Goal: Task Accomplishment & Management: Use online tool/utility

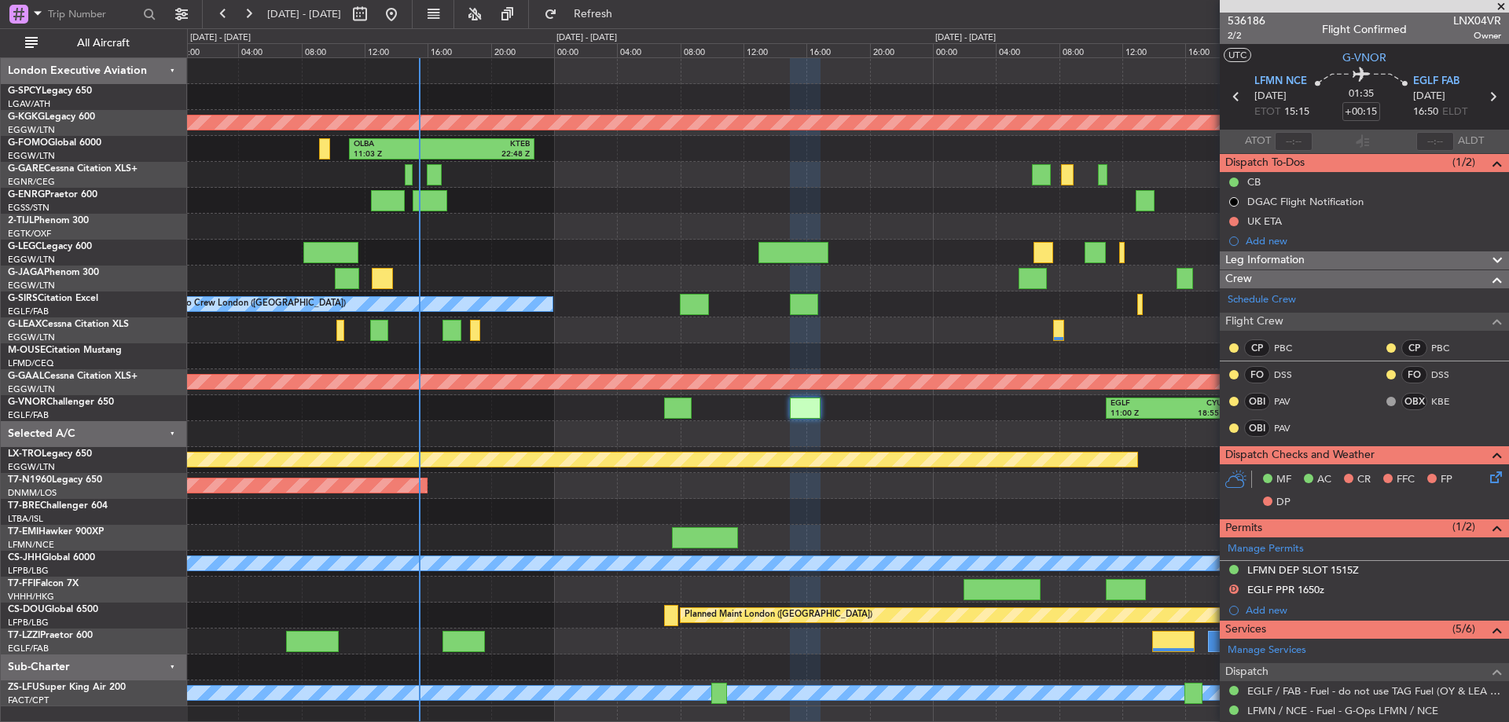
scroll to position [410, 0]
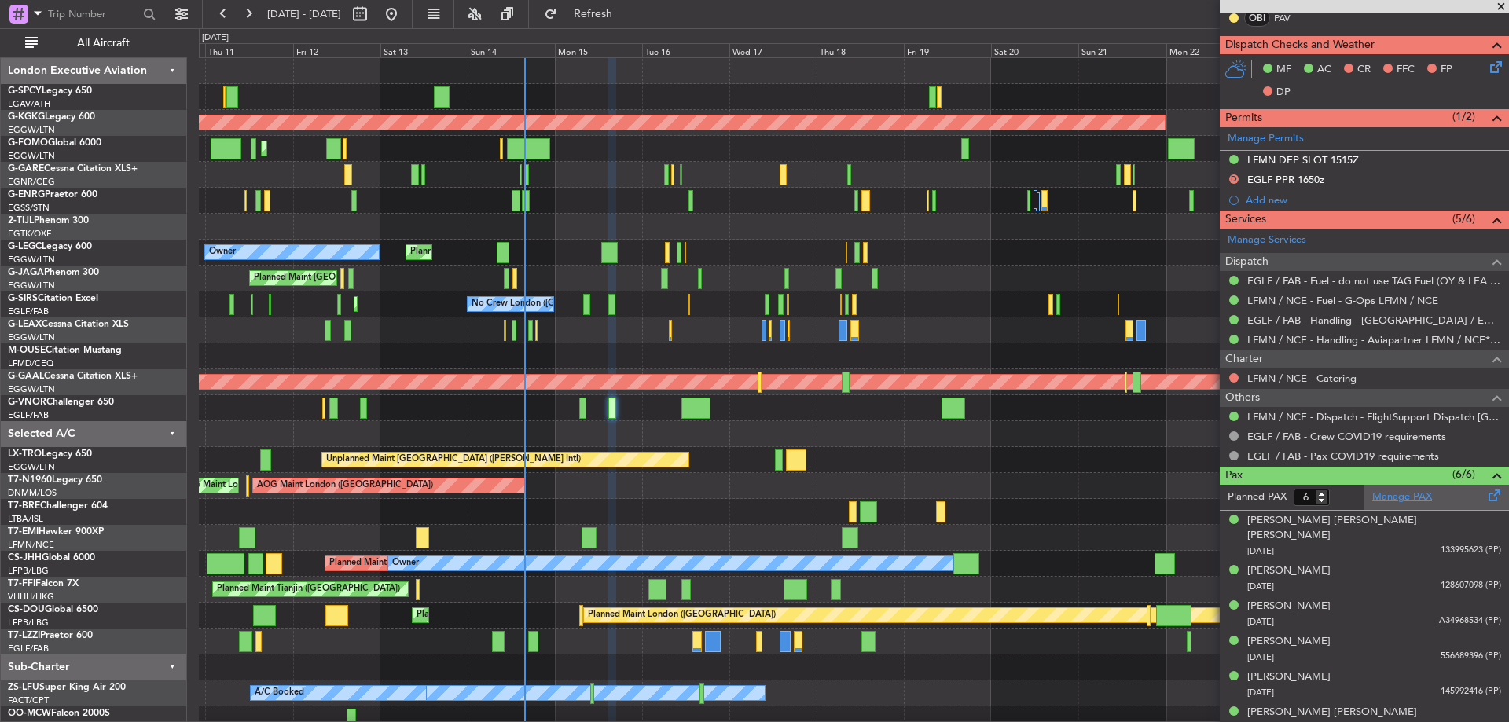
click at [1400, 492] on link "Manage PAX" at bounding box center [1402, 498] width 60 height 16
click at [1424, 411] on link "LFMN / NCE - Dispatch - FlightSupport Dispatch UK" at bounding box center [1374, 416] width 254 height 13
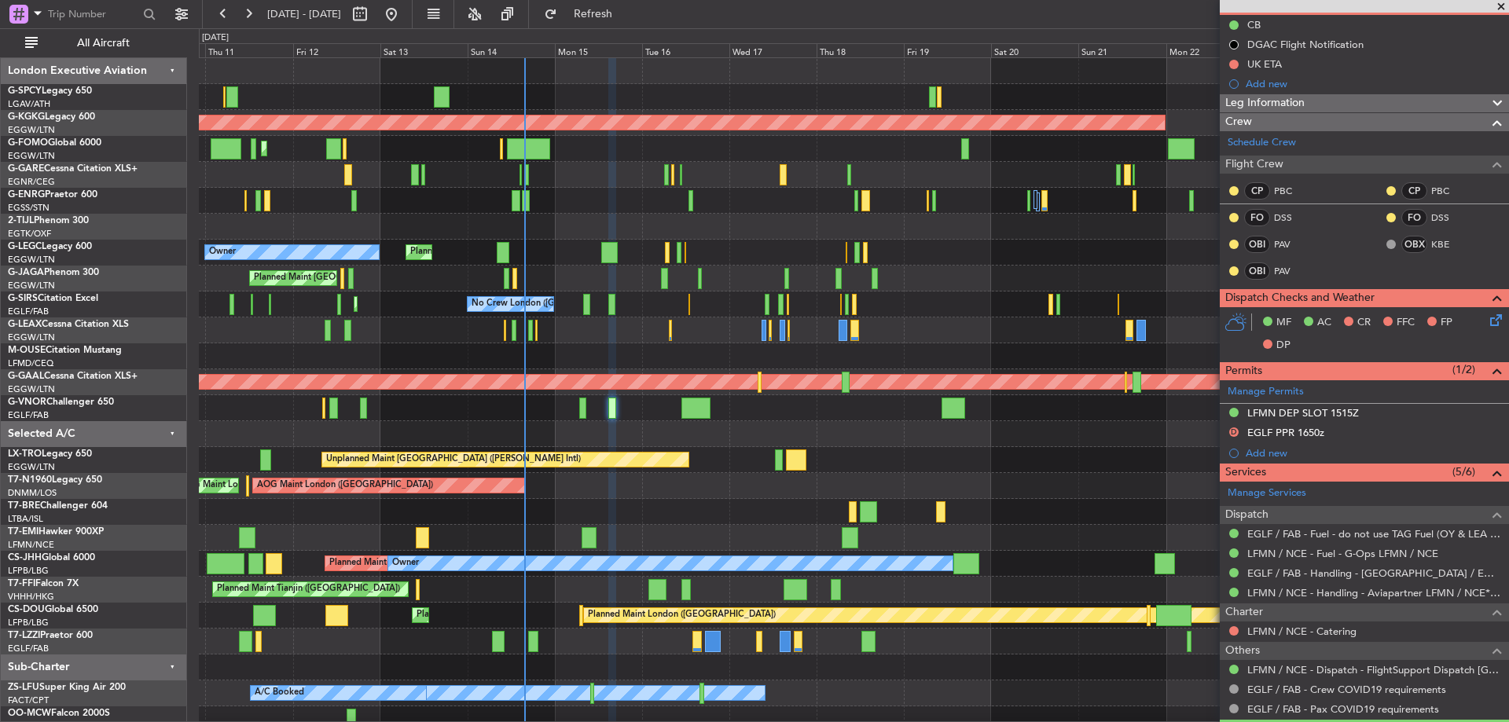
scroll to position [0, 0]
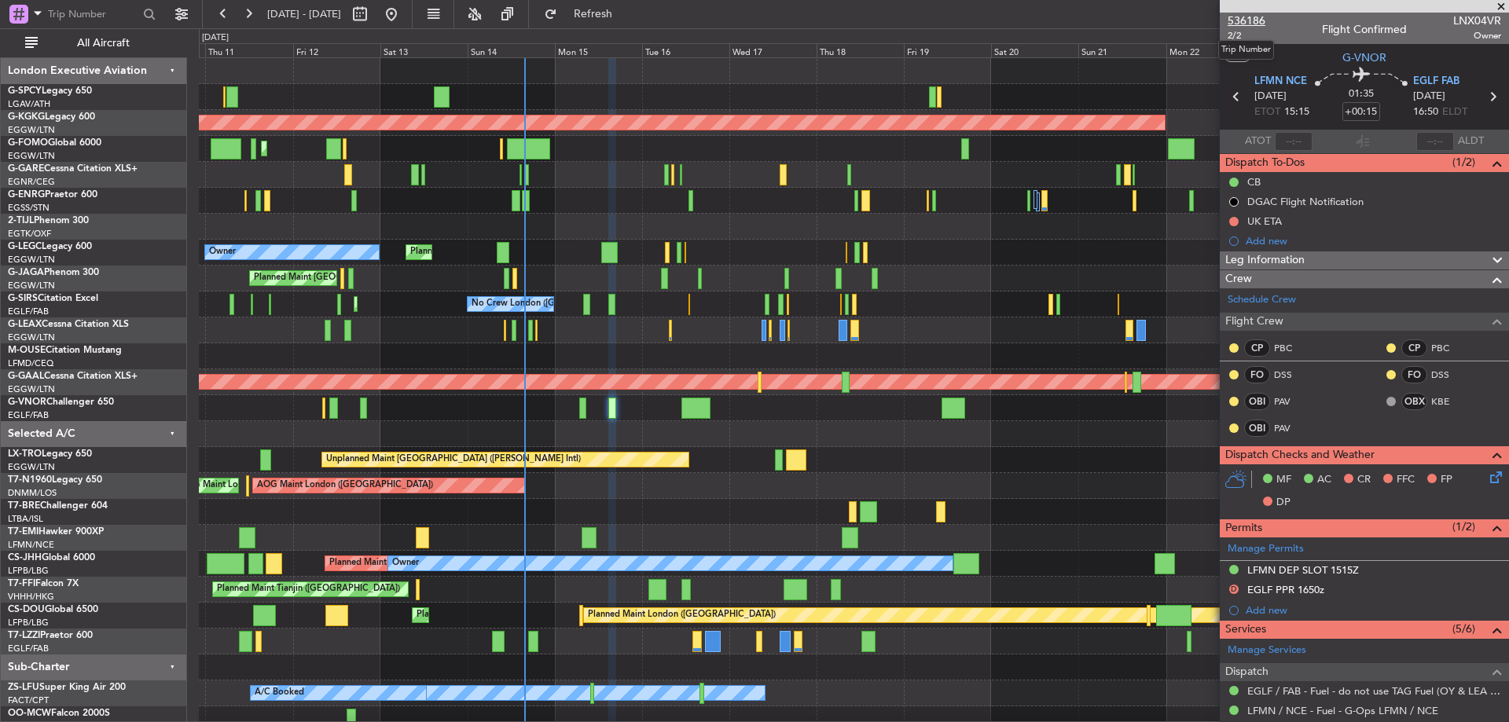
click at [1239, 17] on span "536186" at bounding box center [1247, 21] width 38 height 17
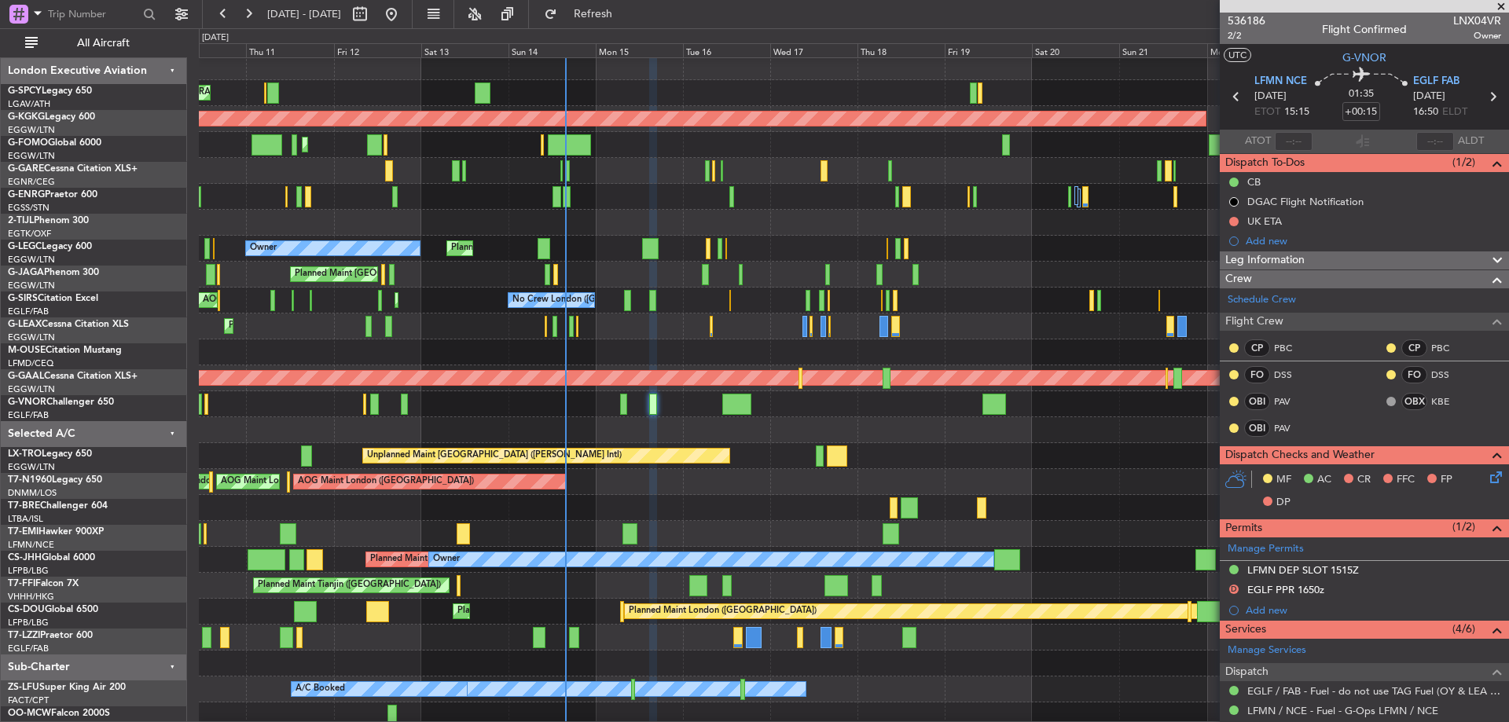
scroll to position [4, 0]
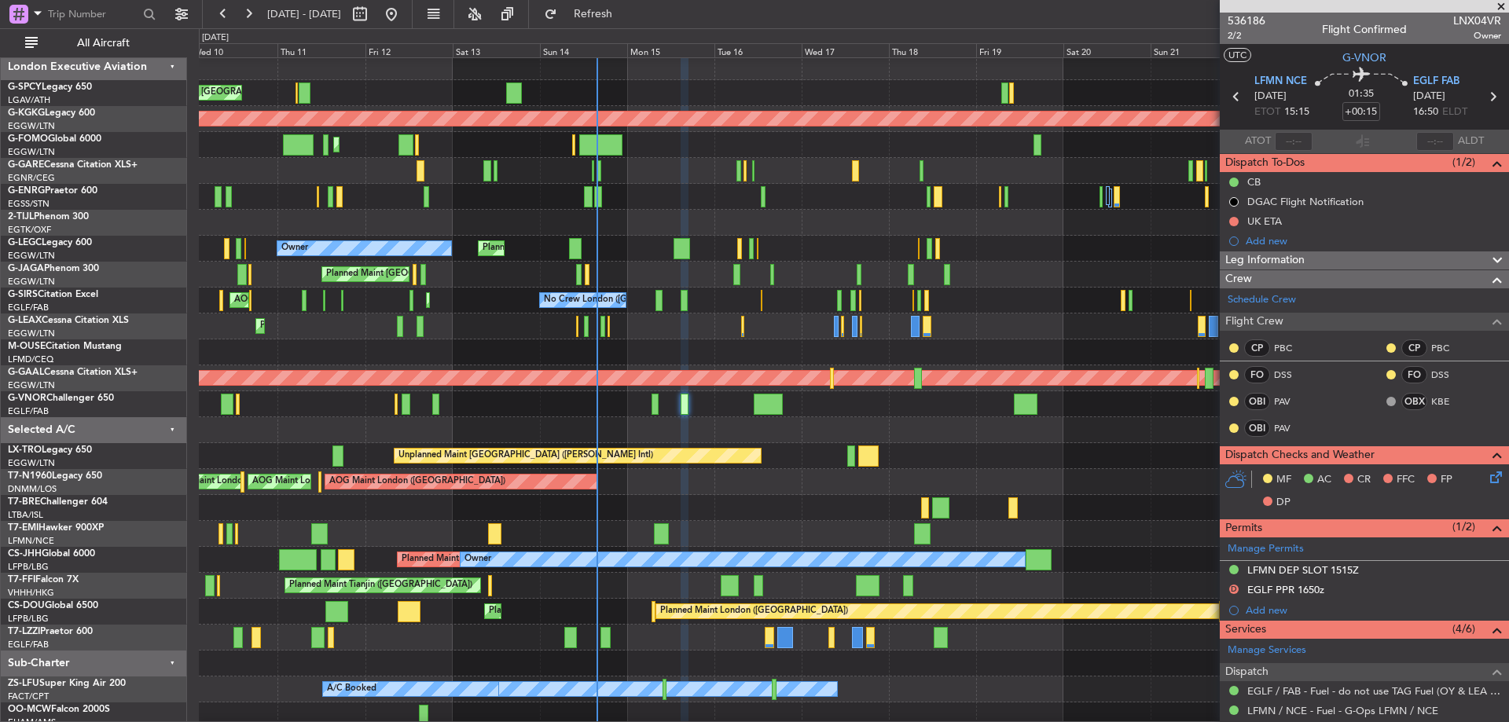
click at [535, 208] on div "Planned Maint London (Stansted) No Crew" at bounding box center [853, 197] width 1309 height 26
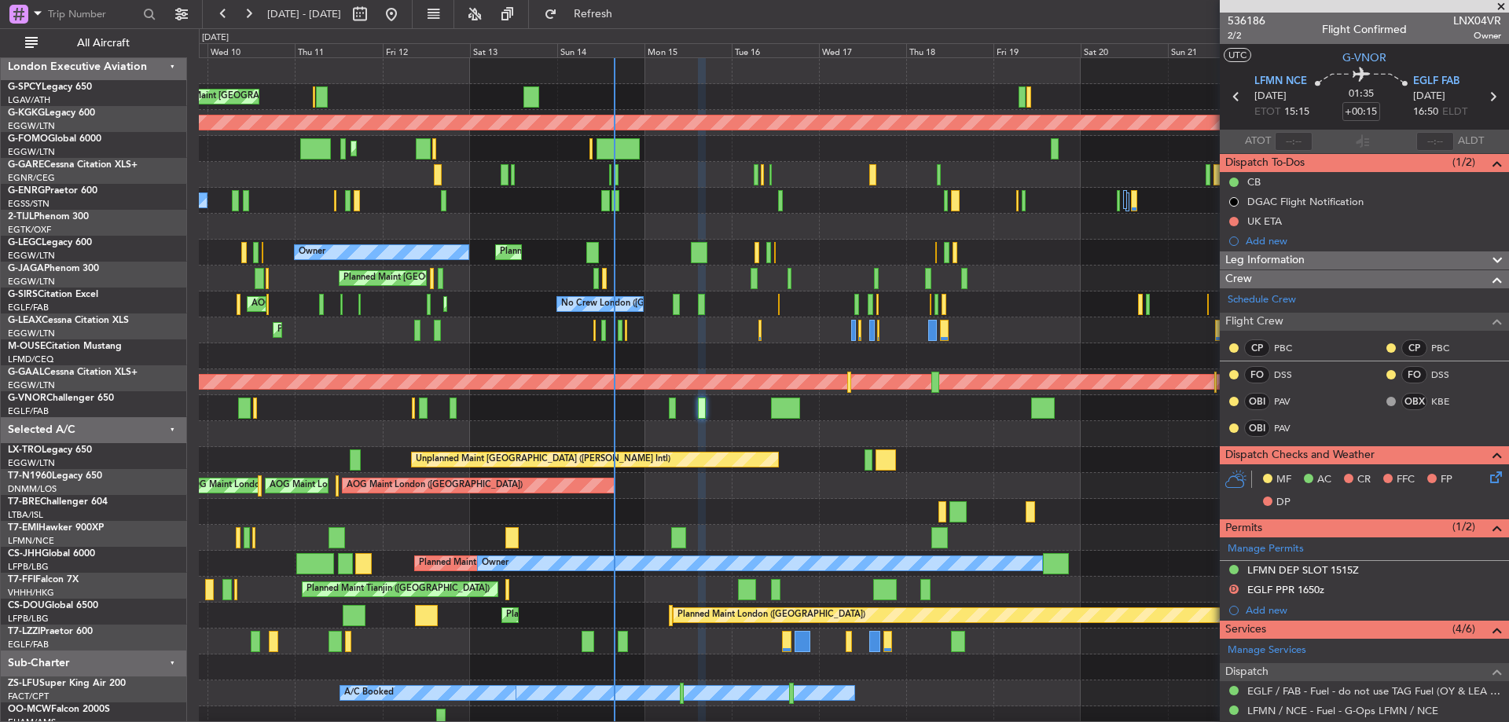
scroll to position [0, 0]
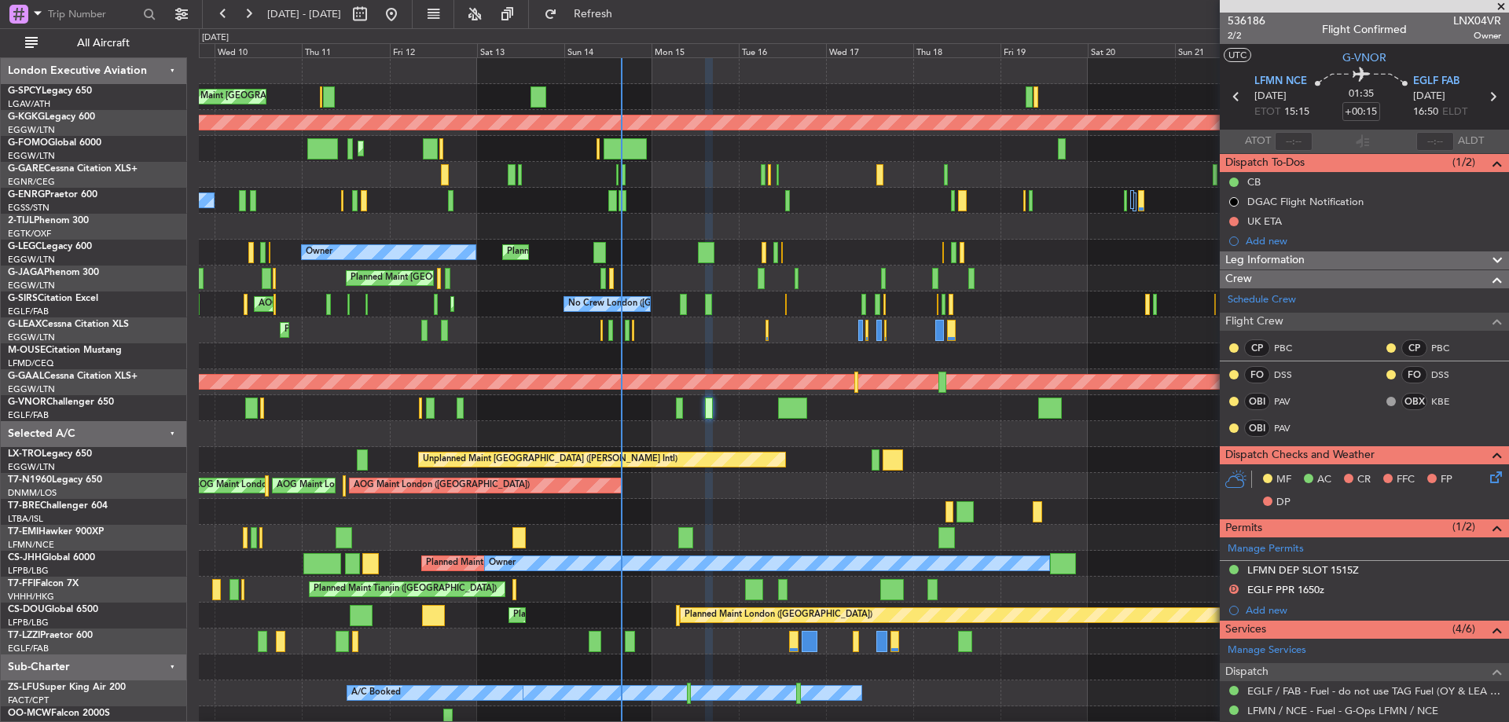
click at [487, 230] on div "Unplanned Maint Athens (Eleftherios Venizelos Intl) AOG Maint Istanbul (Ataturk…" at bounding box center [853, 408] width 1309 height 700
click at [1504, 9] on span at bounding box center [1501, 7] width 16 height 14
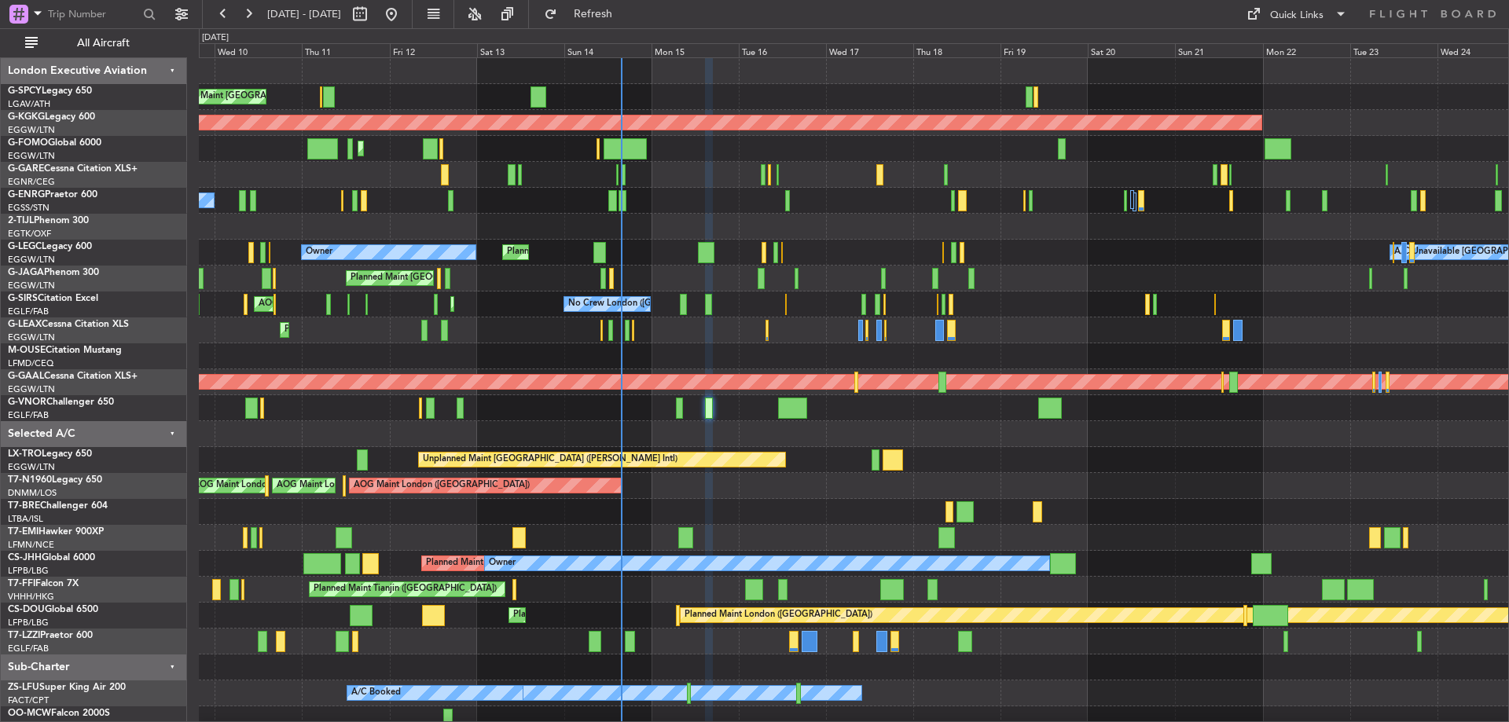
type input "0"
click at [1316, 14] on div "Quick Links" at bounding box center [1296, 16] width 53 height 16
click at [1309, 52] on button "Trip Builder" at bounding box center [1298, 52] width 118 height 38
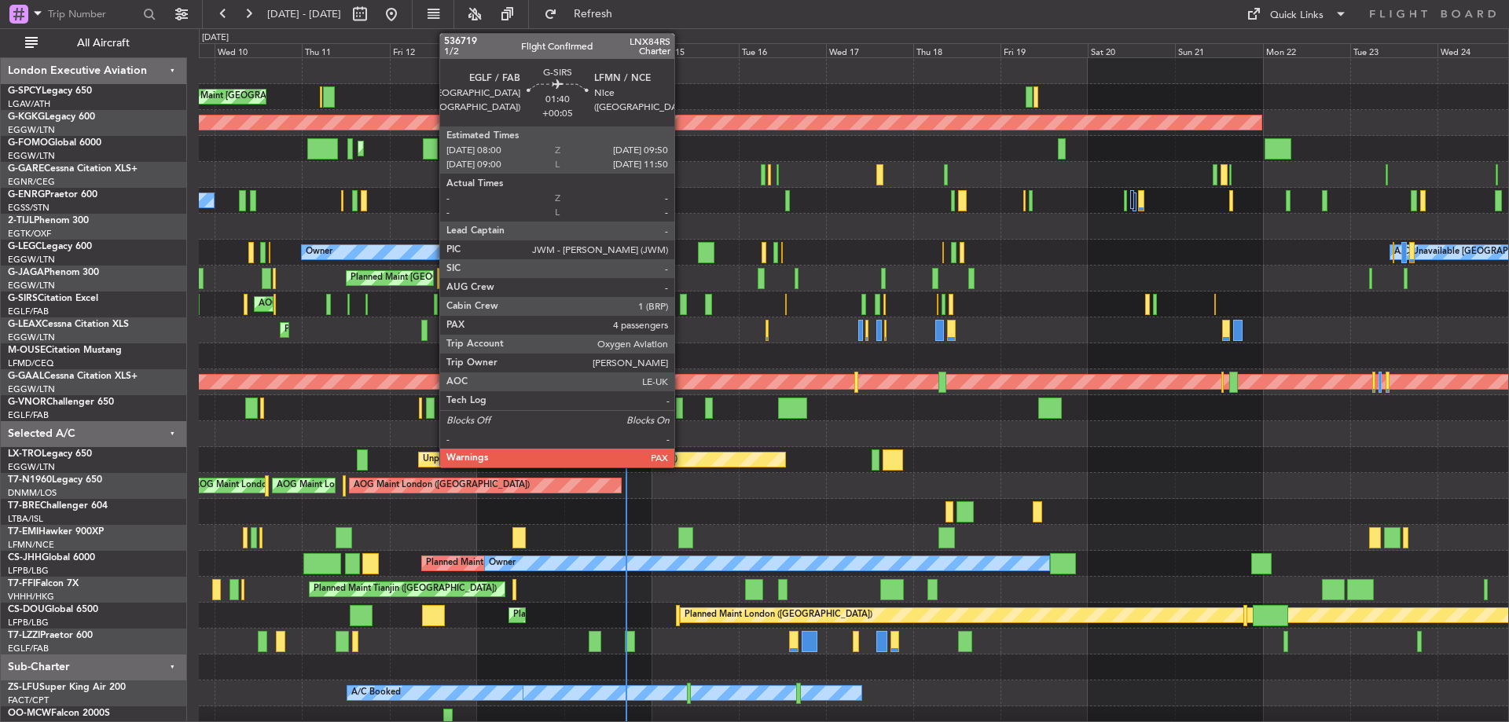
click at [681, 299] on div at bounding box center [683, 304] width 7 height 21
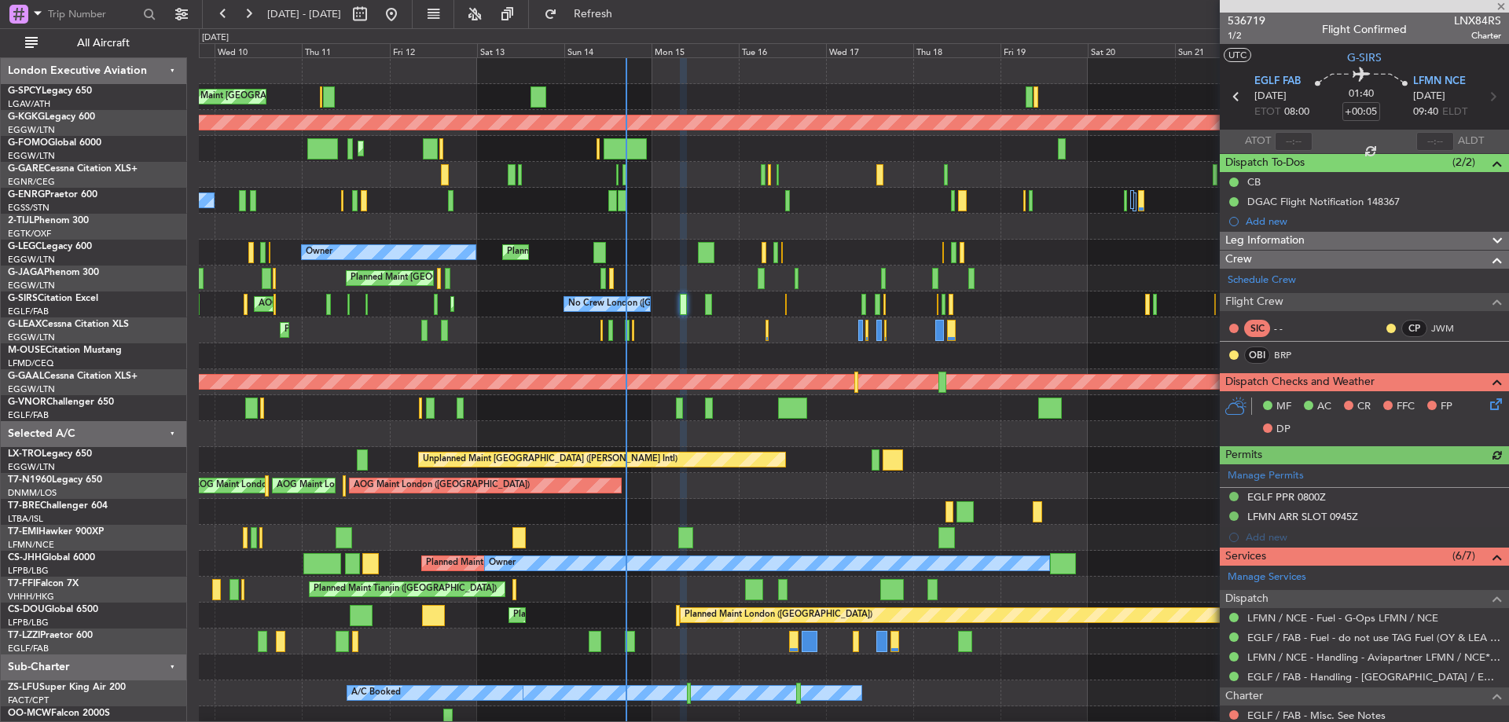
scroll to position [306, 0]
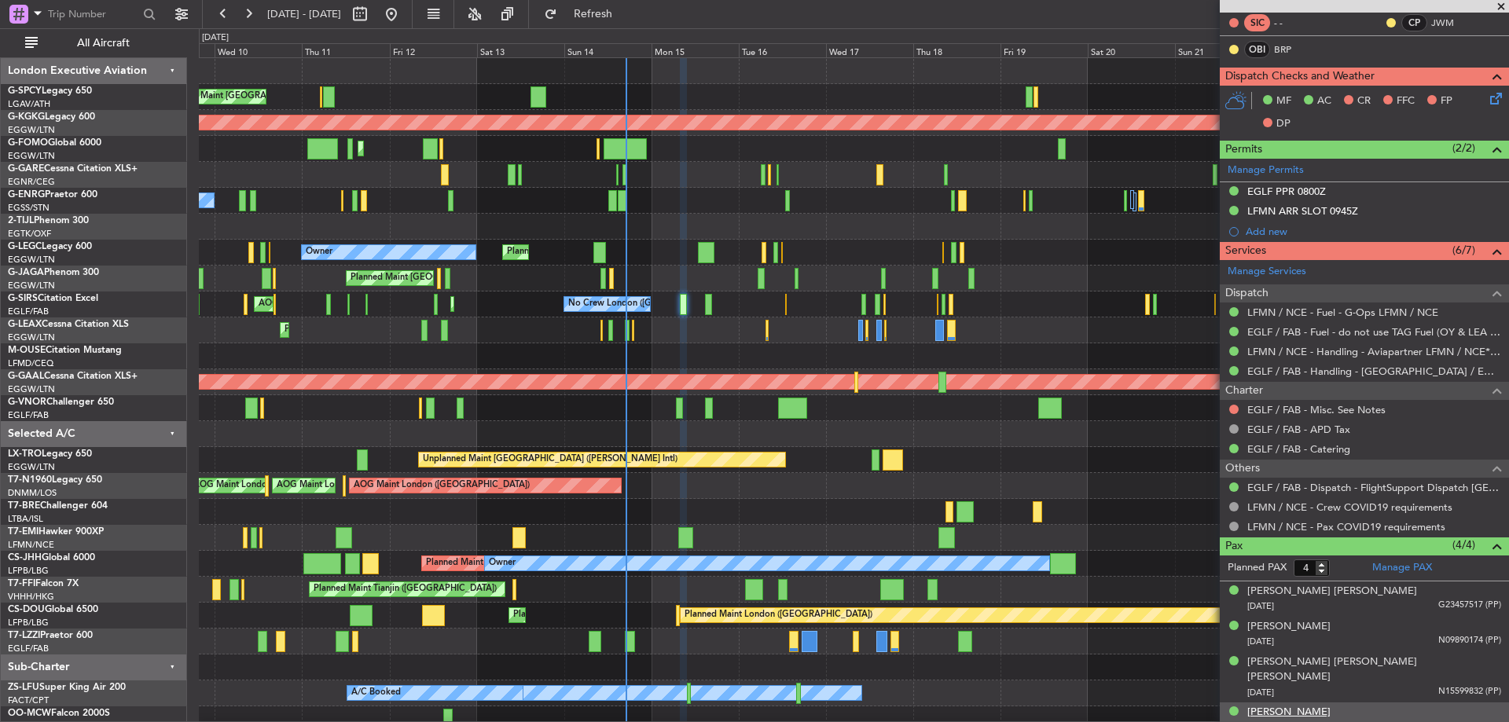
click at [1331, 705] on div "Mutaz Shafiq Mahmous Otaibi" at bounding box center [1288, 713] width 83 height 16
click at [617, 20] on button "Refresh" at bounding box center [584, 14] width 94 height 25
click at [1451, 485] on link "EGLF / FAB - Dispatch - FlightSupport Dispatch [GEOGRAPHIC_DATA]" at bounding box center [1374, 487] width 254 height 13
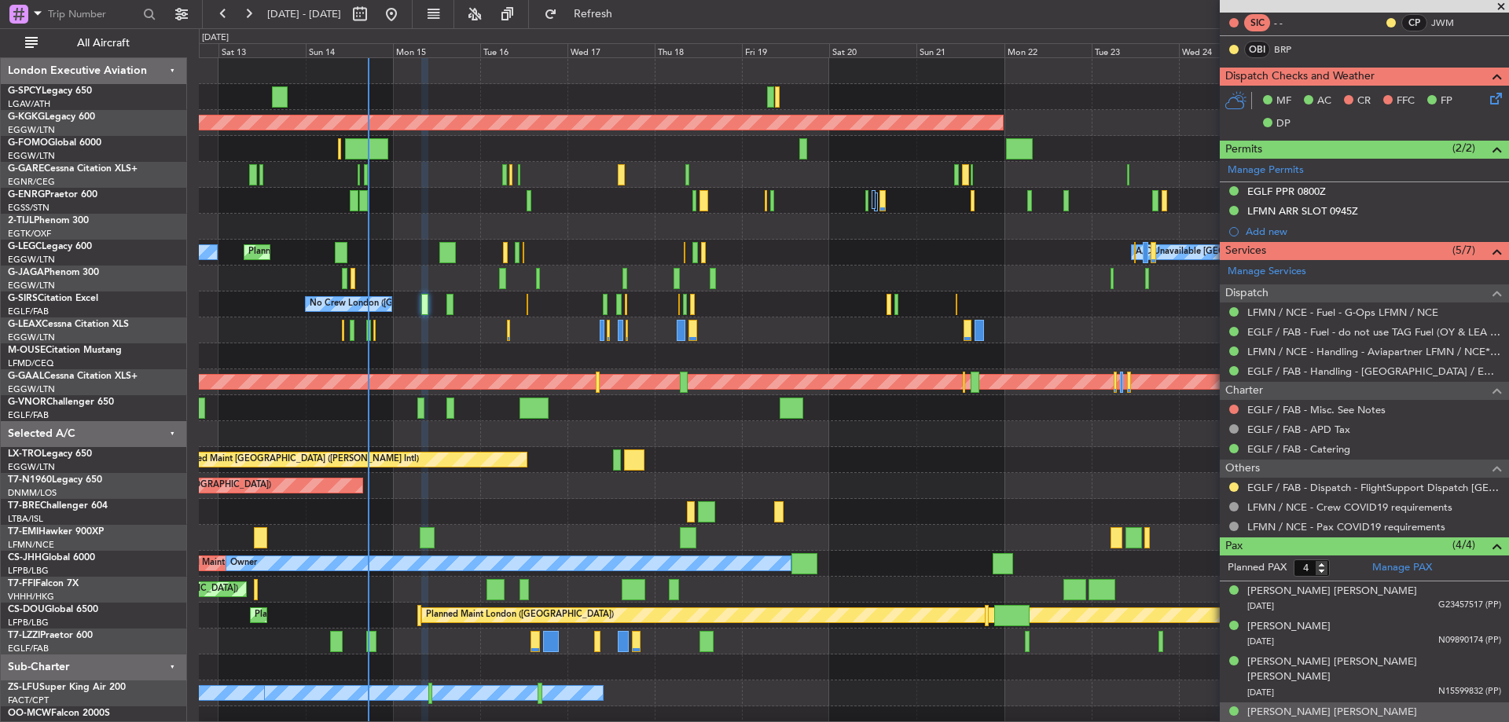
click at [811, 466] on div "Unplanned Maint [GEOGRAPHIC_DATA] ([PERSON_NAME] Intl)" at bounding box center [853, 460] width 1309 height 26
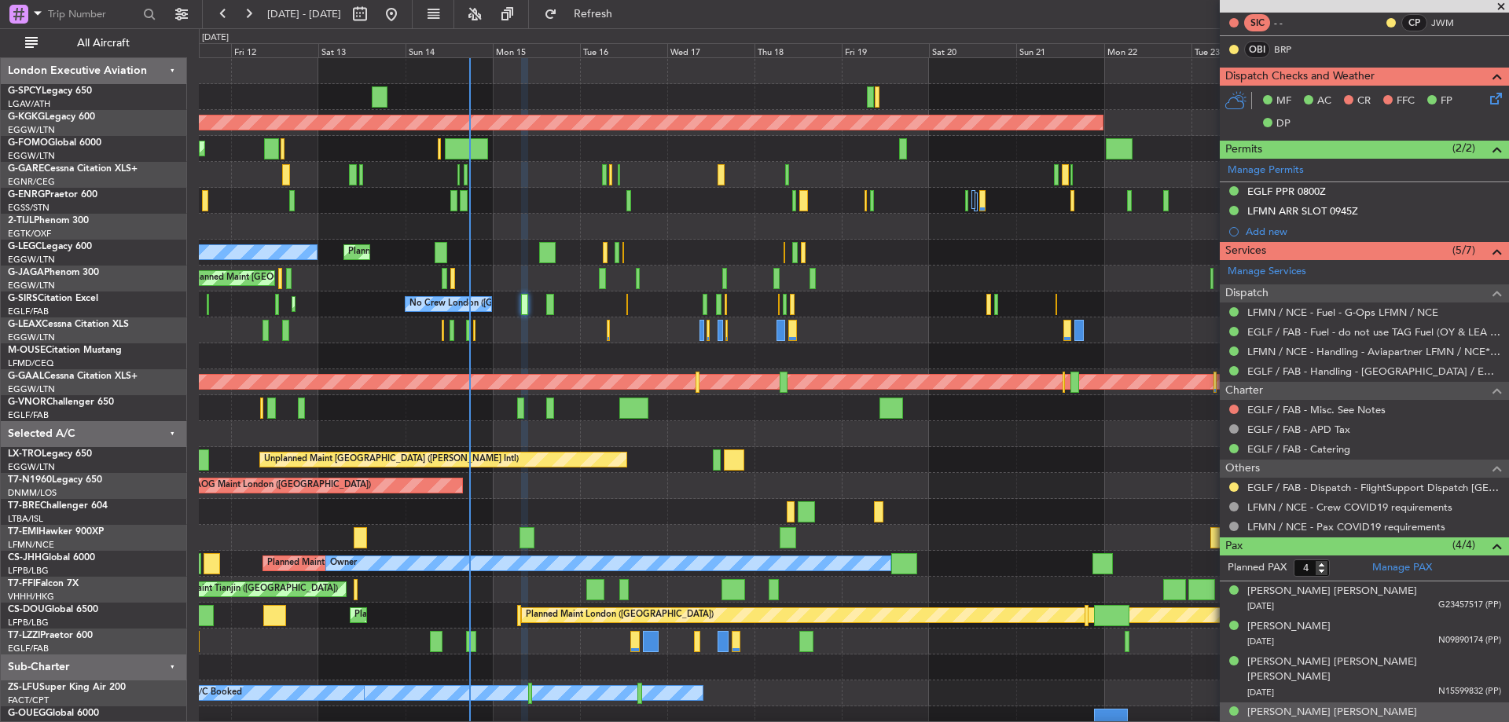
scroll to position [0, 0]
click at [518, 193] on div "Unplanned Maint Athens (Eleftherios Venizelos Intl) AOG Maint Istanbul (Ataturk…" at bounding box center [853, 395] width 1309 height 674
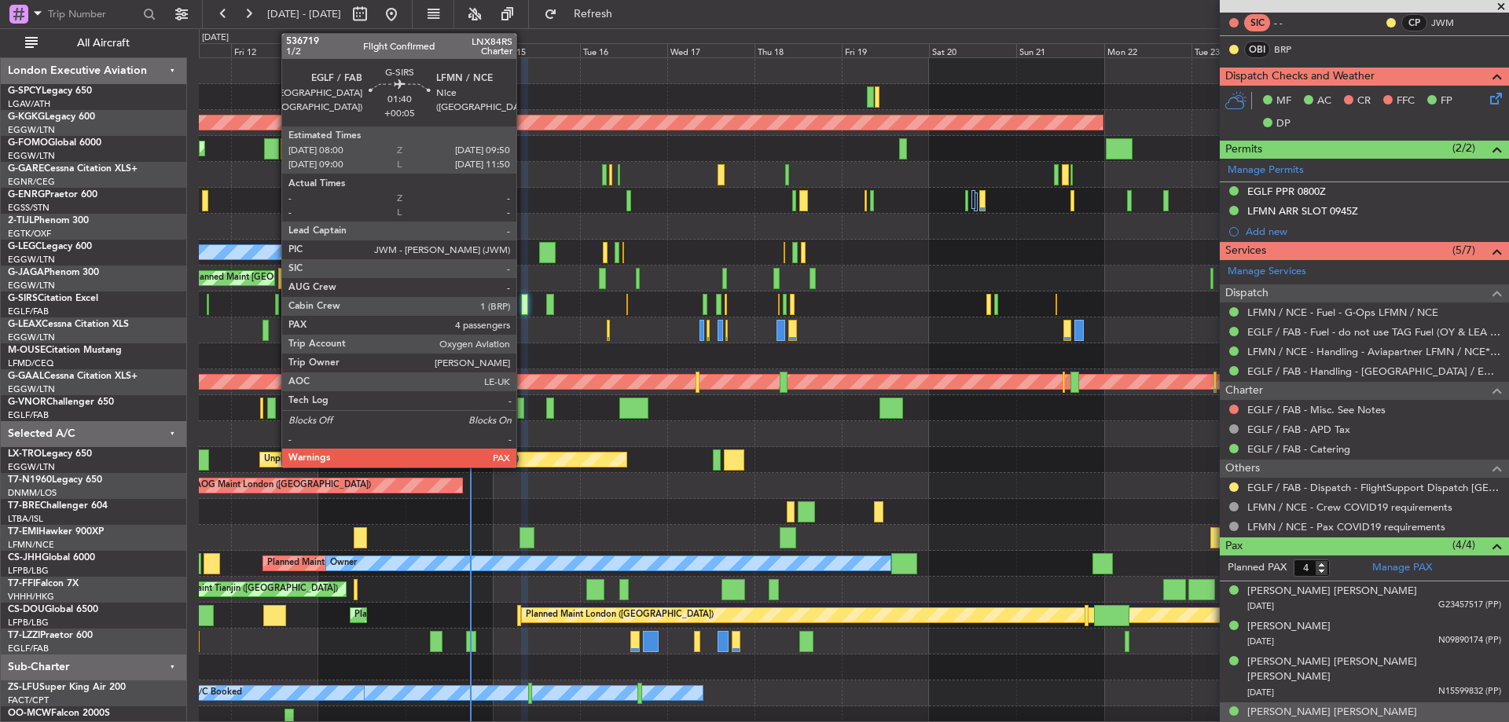
click at [523, 307] on div at bounding box center [524, 304] width 7 height 21
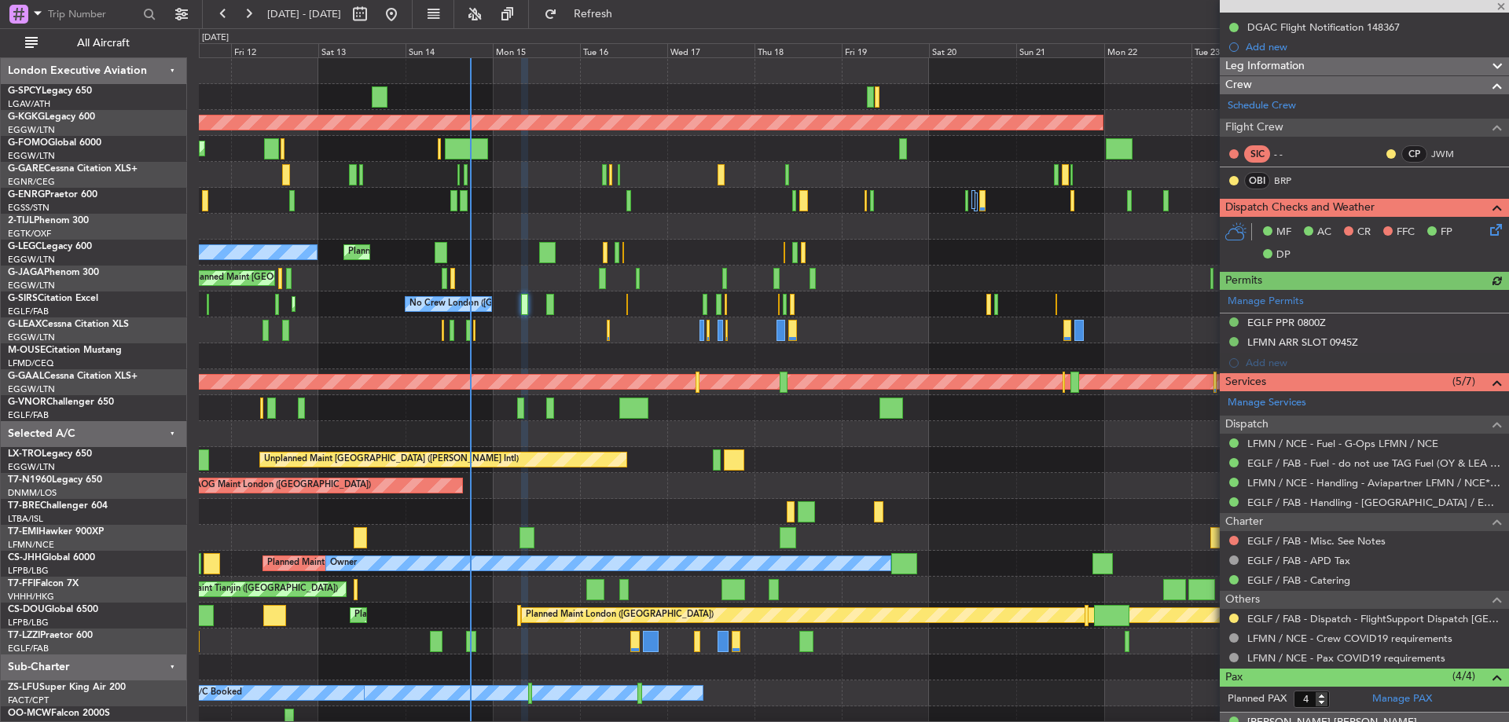
scroll to position [344, 0]
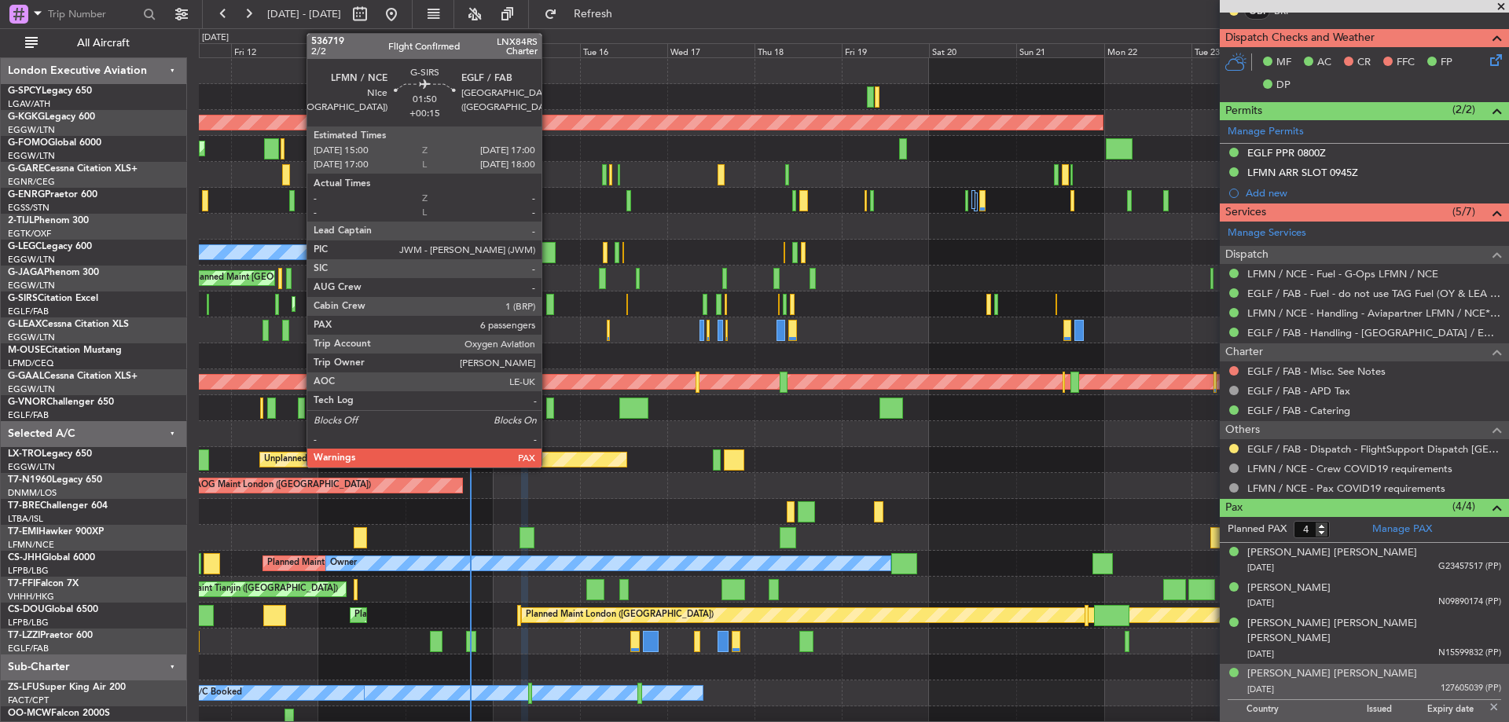
click at [549, 301] on div at bounding box center [550, 304] width 8 height 21
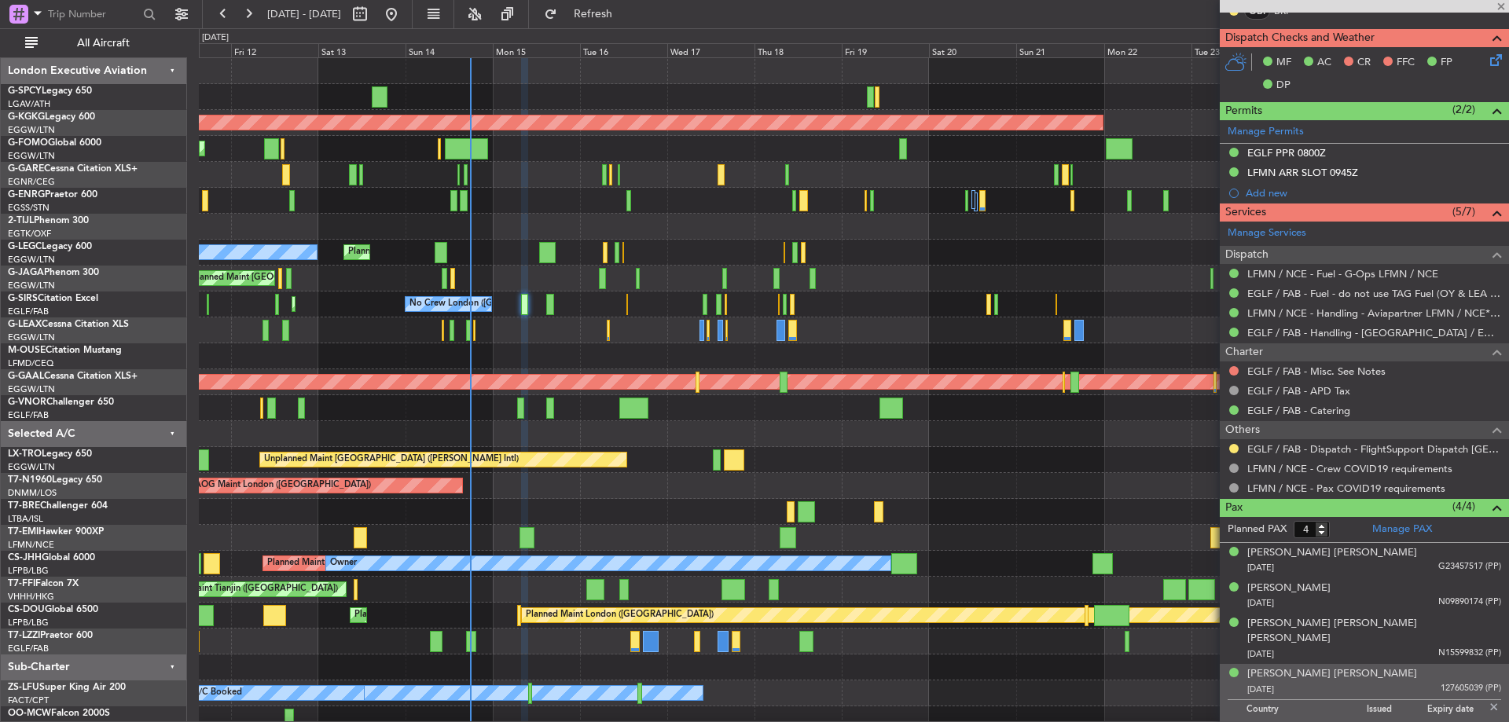
type input "+00:15"
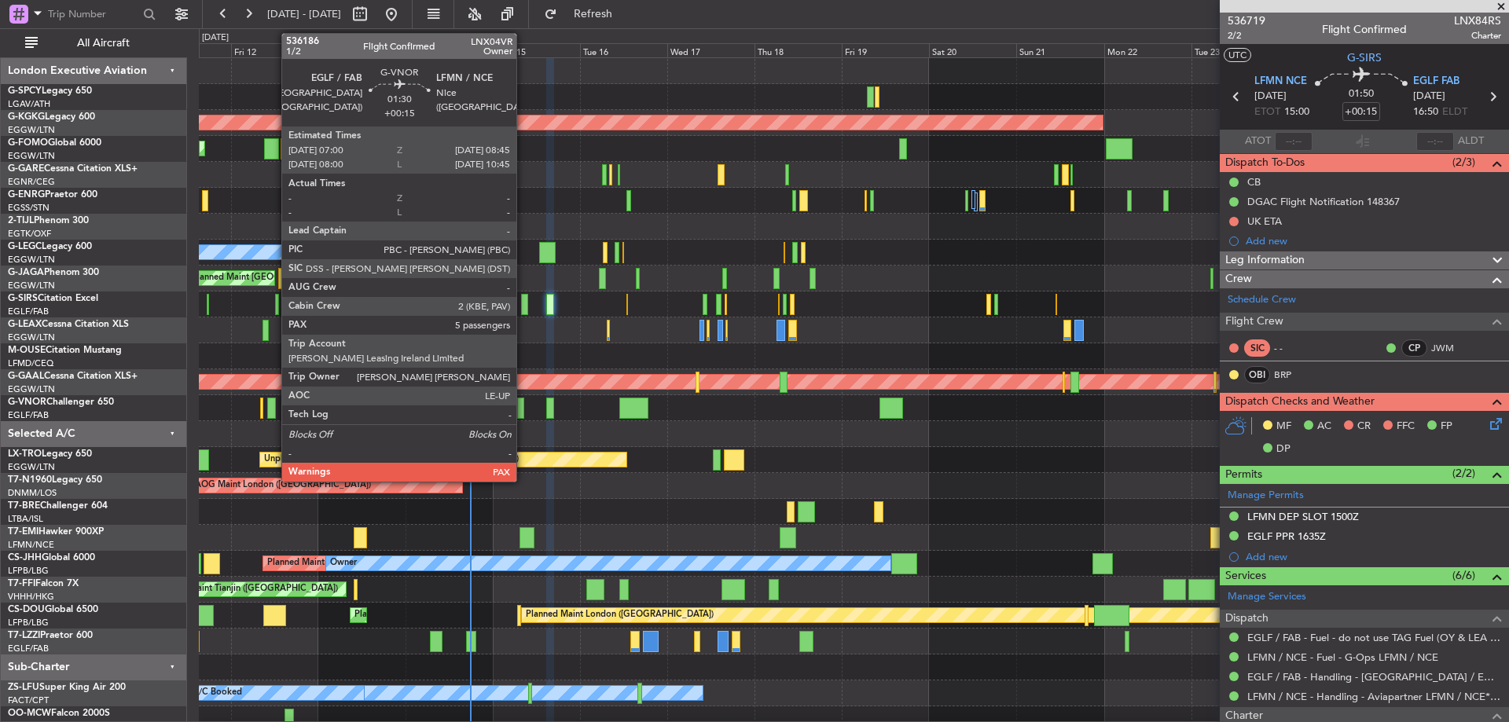
click at [523, 409] on div at bounding box center [520, 408] width 7 height 21
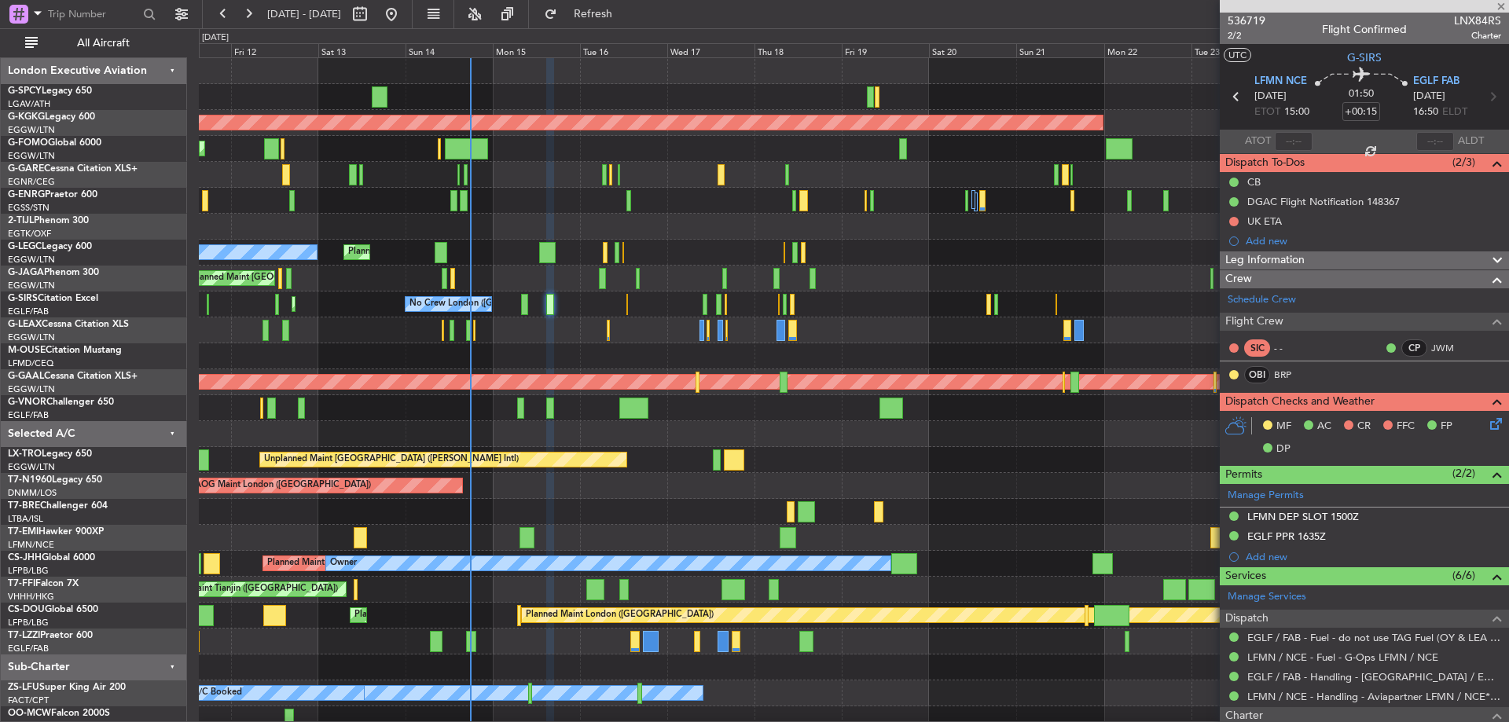
type input "5"
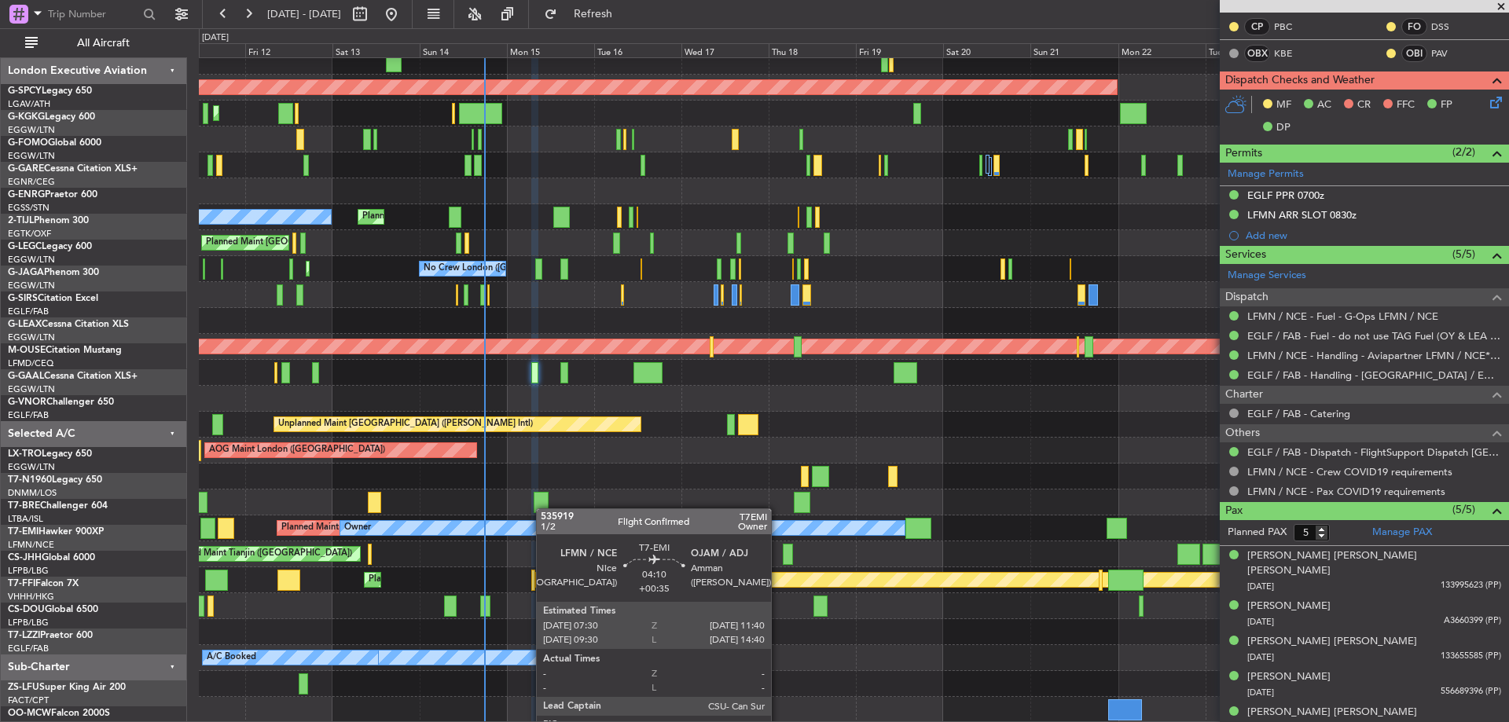
scroll to position [35, 0]
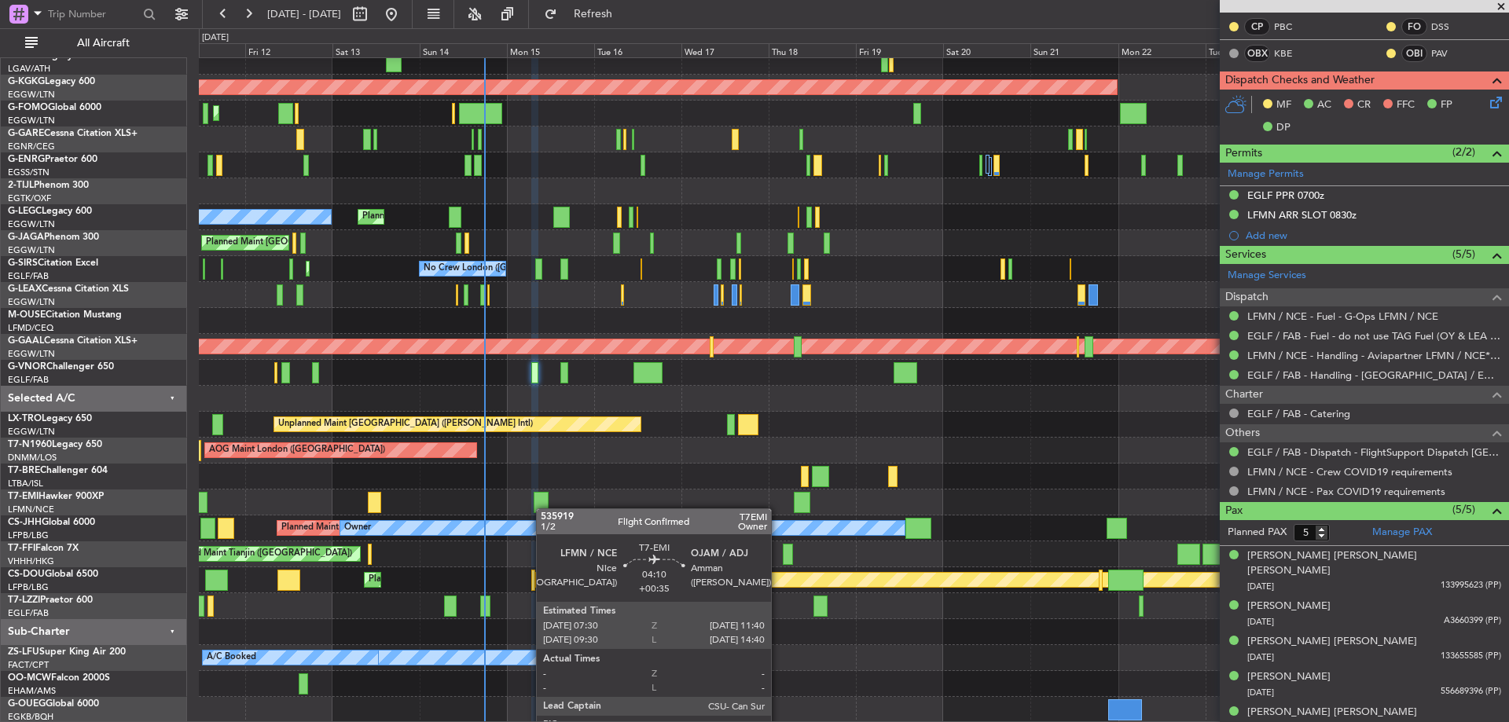
click at [546, 494] on div "Planned Maint Zurich Planned Maint Zurich" at bounding box center [853, 503] width 1309 height 26
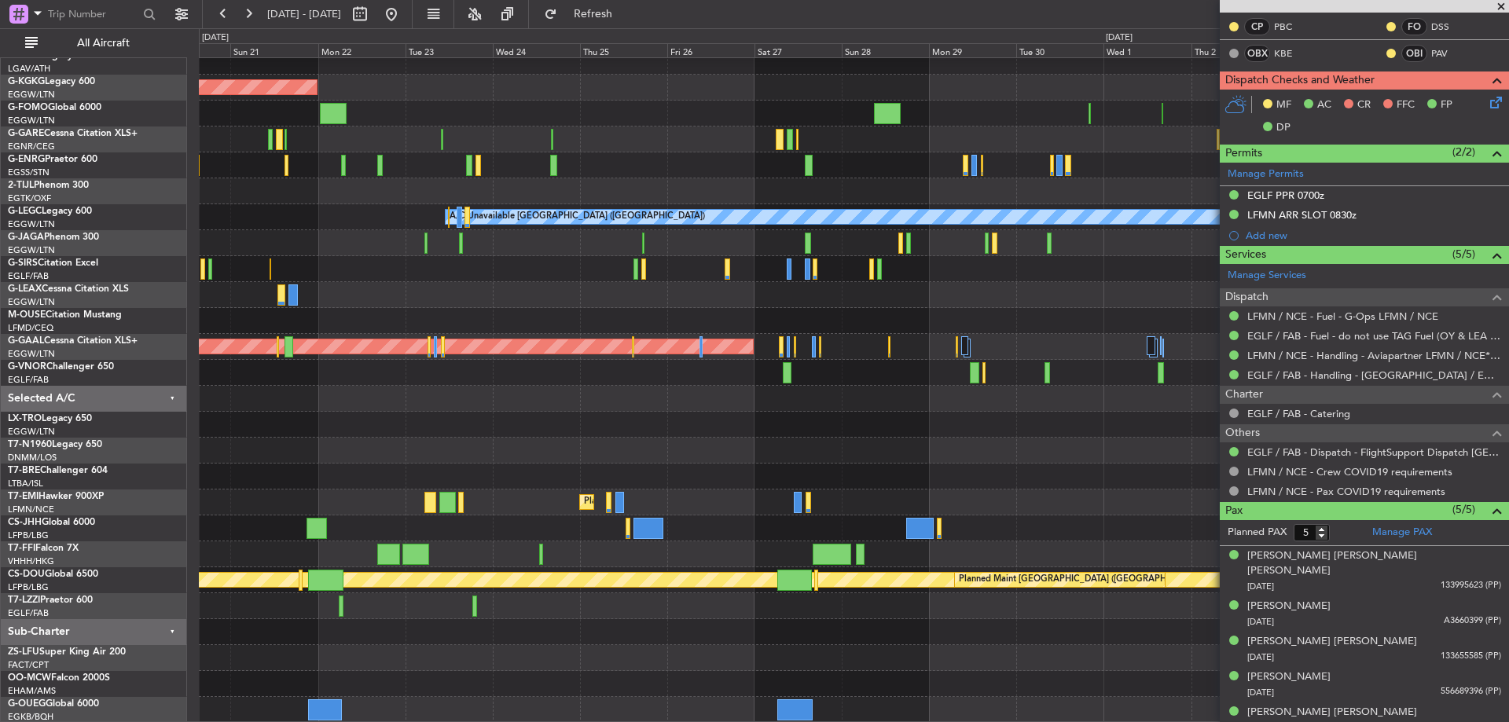
click at [263, 454] on div "AOG Maint Istanbul (Ataturk) A/C Unavailable London (Luton) Planned Maint Dusse…" at bounding box center [853, 373] width 1309 height 700
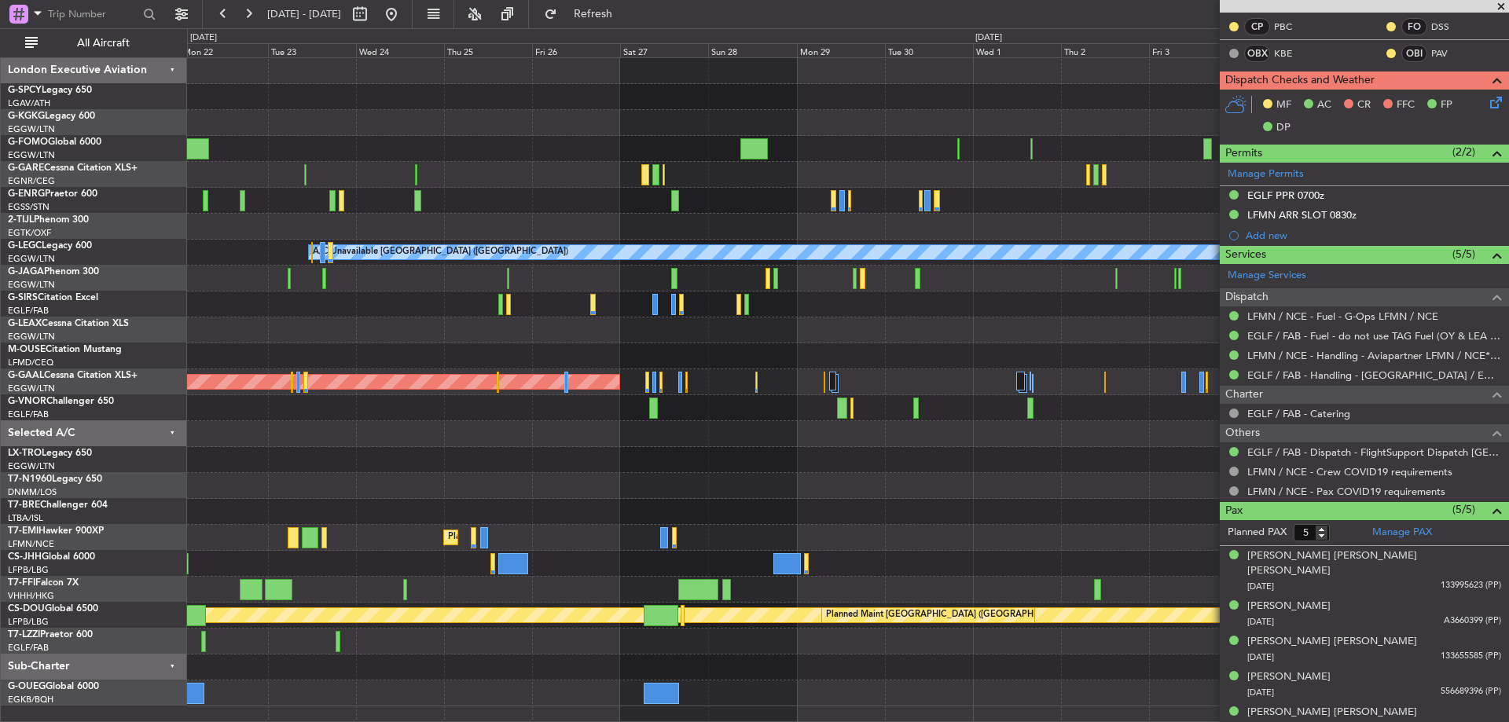
scroll to position [0, 0]
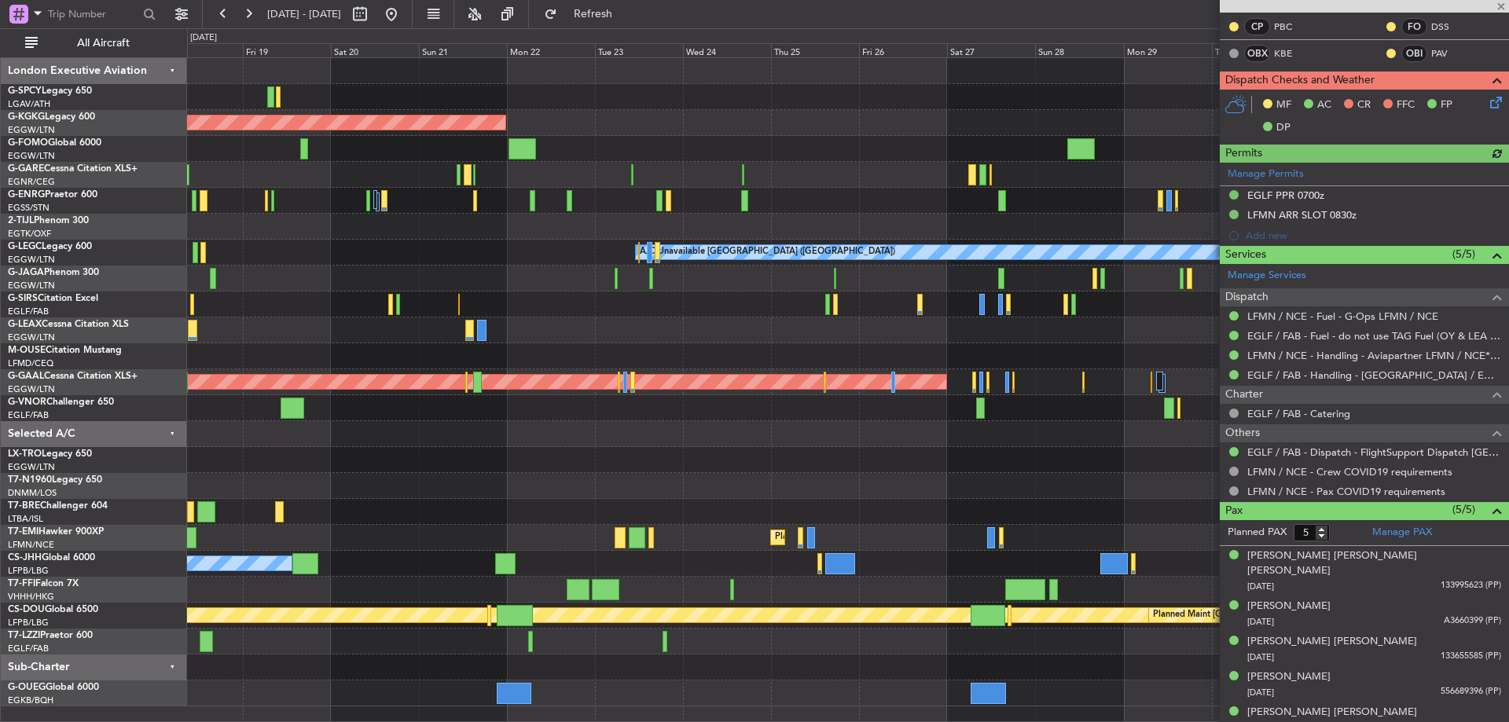
click at [766, 128] on div "AOG Maint [GEOGRAPHIC_DATA] (Ataturk)" at bounding box center [847, 123] width 1321 height 26
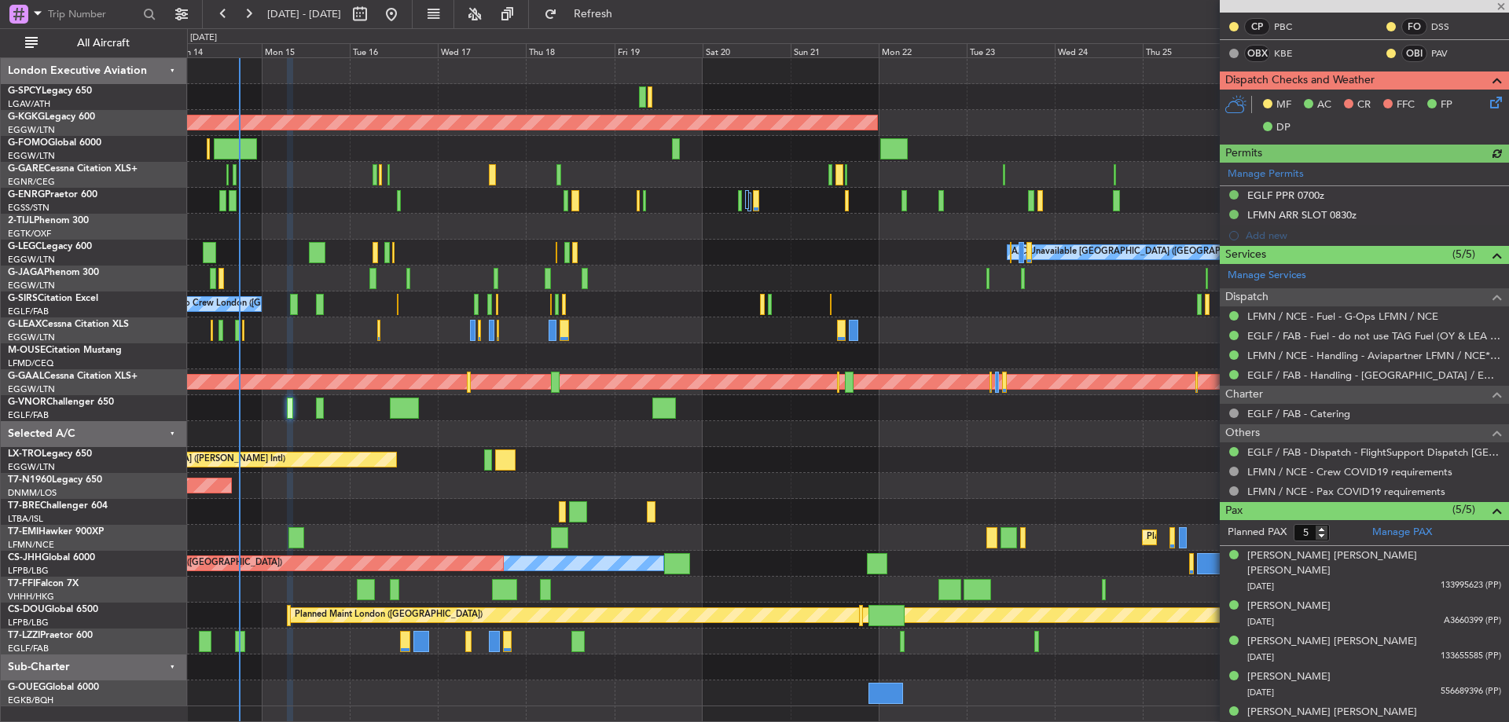
click at [868, 141] on div "Unplanned Maint Athens (Eleftherios Venizelos Intl) AOG Maint Istanbul (Ataturk…" at bounding box center [847, 382] width 1321 height 648
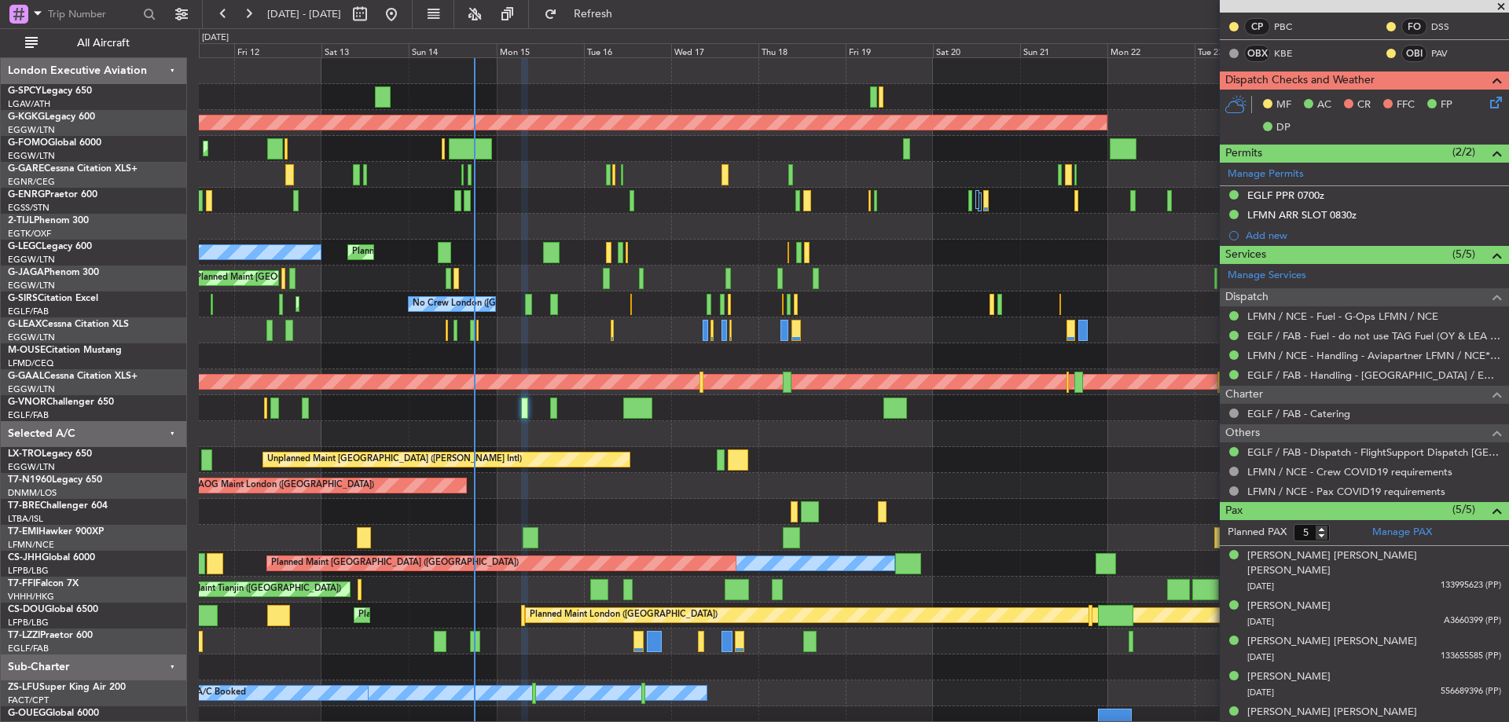
click at [677, 92] on div "Unplanned Maint [GEOGRAPHIC_DATA] ([PERSON_NAME] Intl)" at bounding box center [853, 97] width 1309 height 26
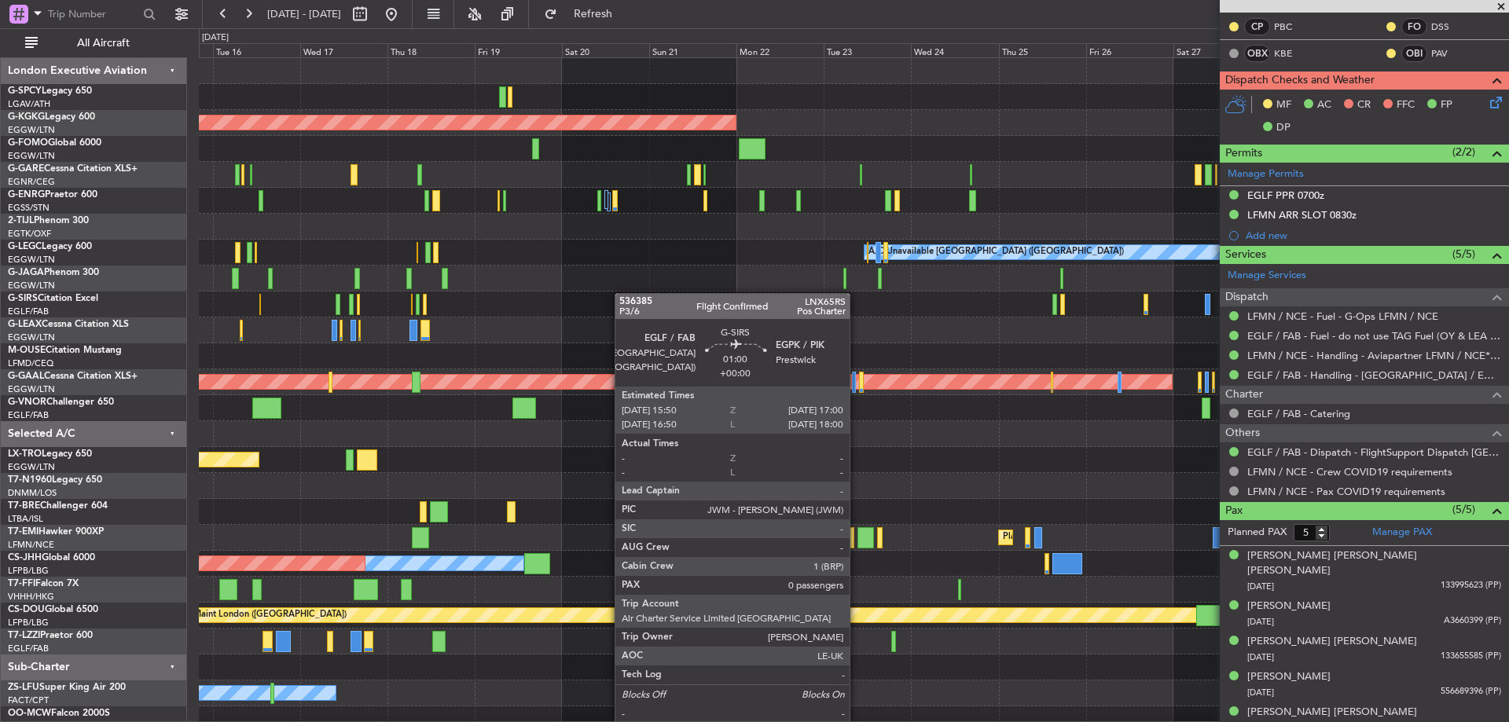
click at [622, 293] on div "AOG Maint [GEOGRAPHIC_DATA] (Ataturk) A/C Unavailable [GEOGRAPHIC_DATA] ([GEOGR…" at bounding box center [853, 408] width 1309 height 700
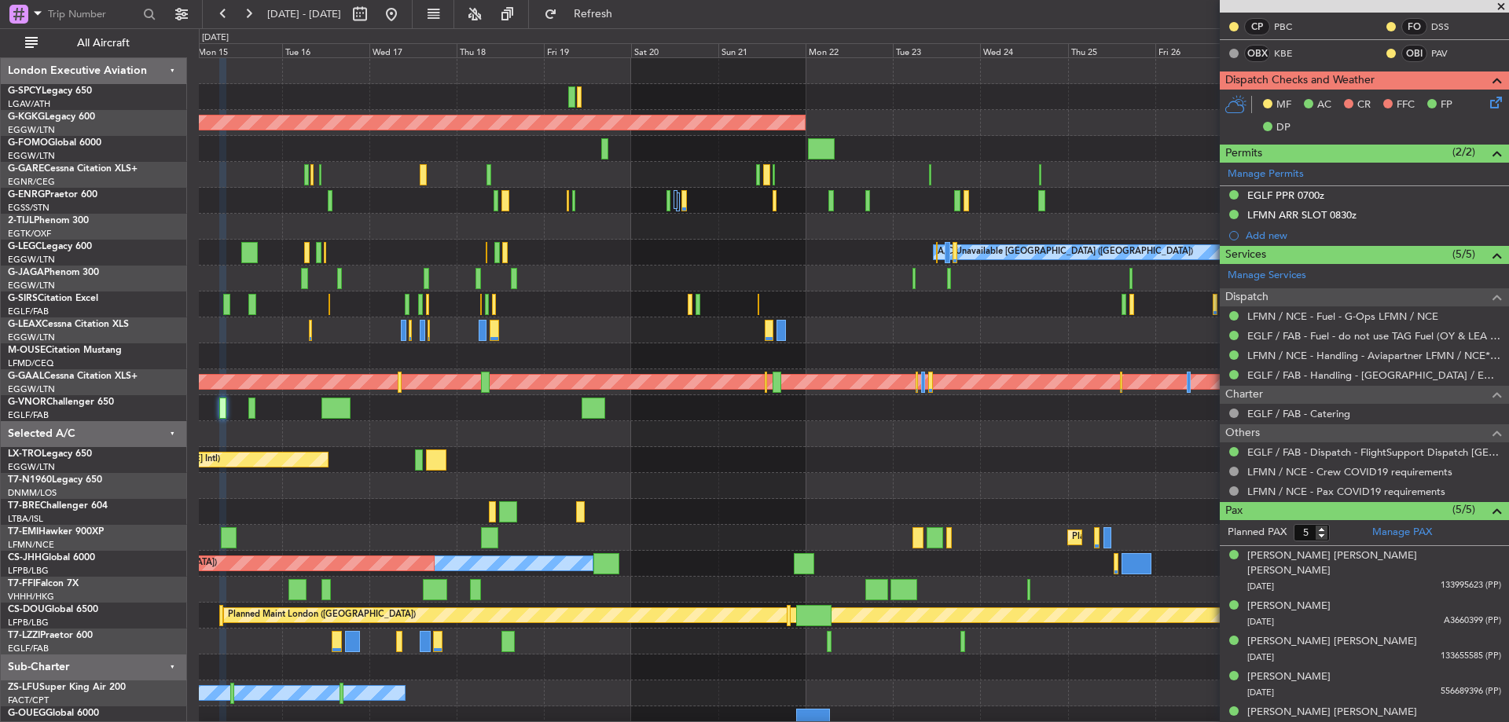
click at [567, 322] on div "AOG Maint [GEOGRAPHIC_DATA] (Ataturk) Planned Maint [GEOGRAPHIC_DATA] ([GEOGRAP…" at bounding box center [853, 395] width 1309 height 674
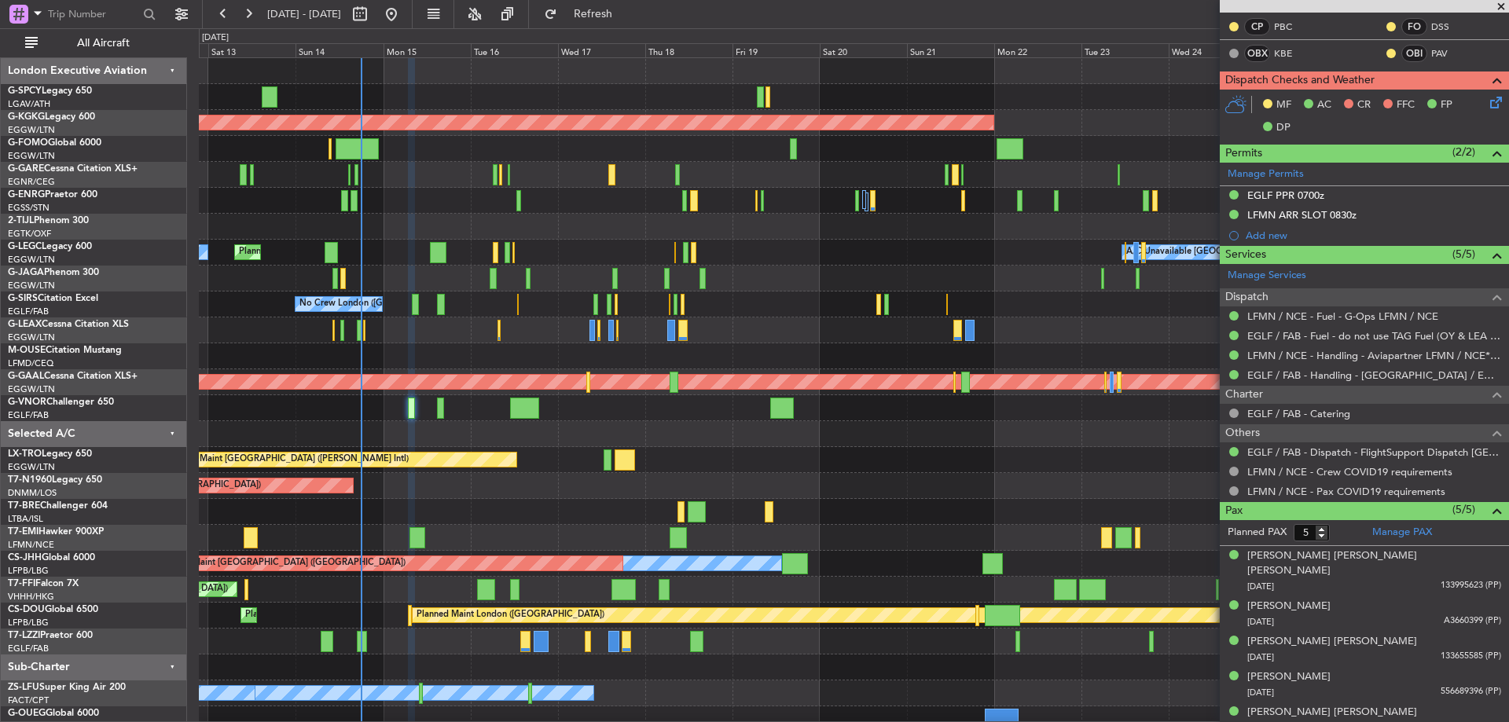
click at [488, 477] on div "Unplanned Maint [GEOGRAPHIC_DATA] ([PERSON_NAME] Intl) AOG Maint [GEOGRAPHIC_DA…" at bounding box center [853, 395] width 1309 height 674
